Goal: Find specific page/section

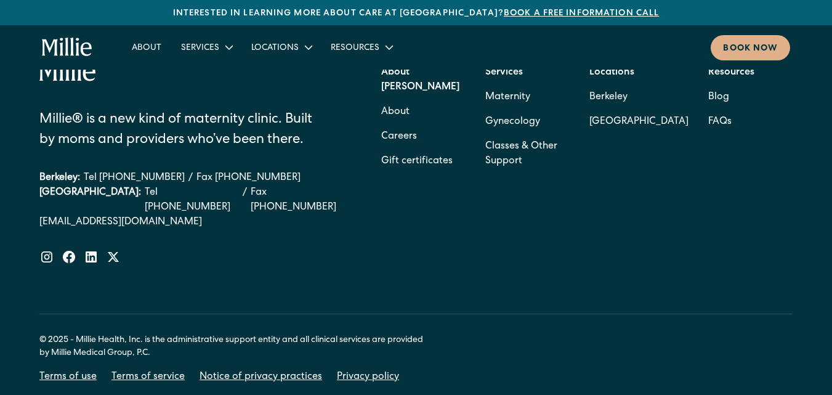
scroll to position [5036, 0]
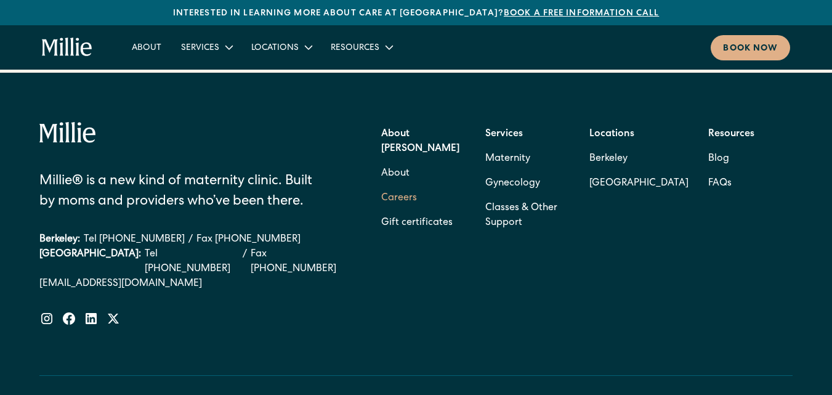
click at [398, 186] on link "Careers" at bounding box center [399, 198] width 36 height 25
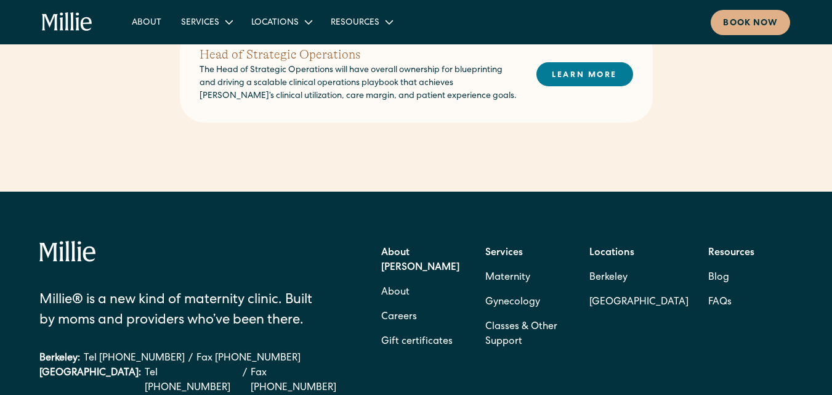
scroll to position [985, 0]
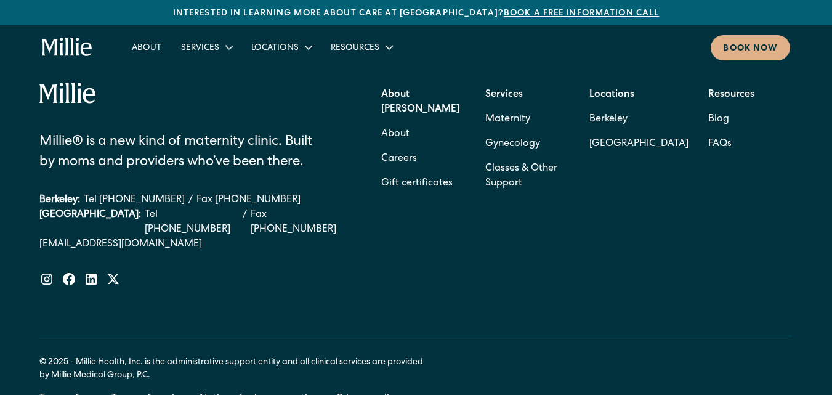
scroll to position [5036, 0]
